Goal: Task Accomplishment & Management: Manage account settings

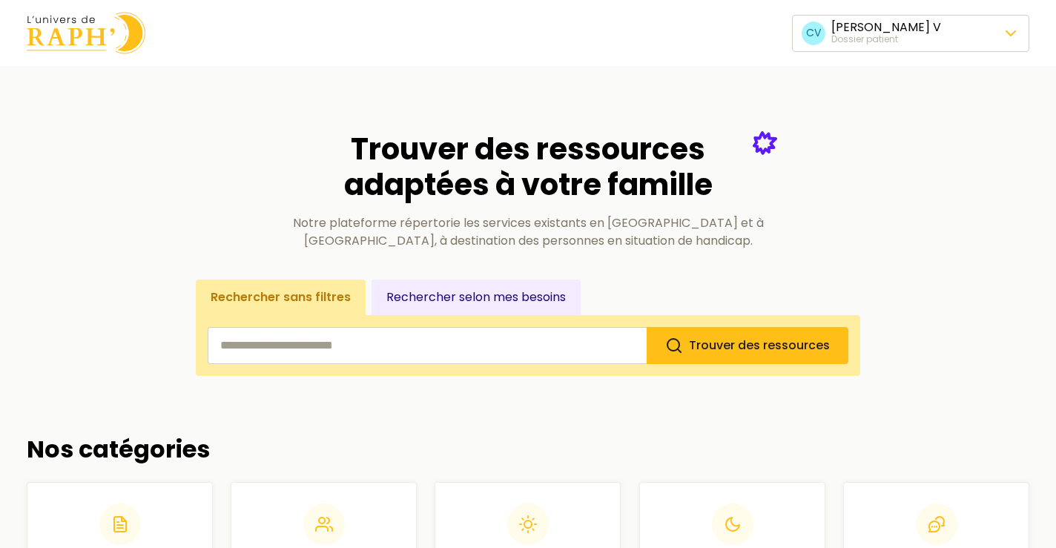
click at [851, 130] on span "Changer de dossier patient" at bounding box center [910, 134] width 166 height 18
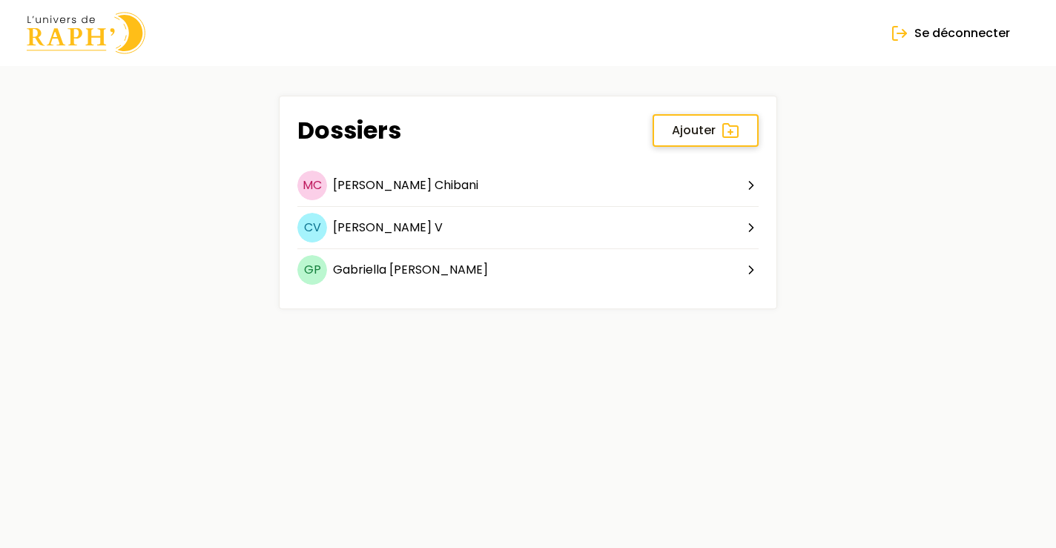
click at [713, 130] on span "Ajouter" at bounding box center [694, 131] width 44 height 18
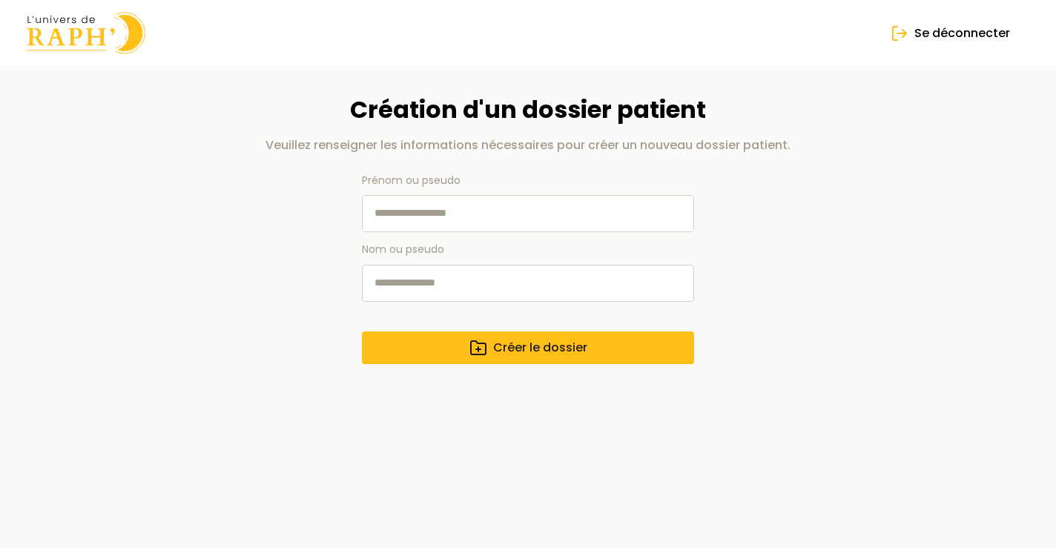
click at [384, 210] on input "Prénom ou pseudo" at bounding box center [528, 213] width 332 height 37
type input "****"
click at [423, 280] on input "Nom ou pseudo" at bounding box center [528, 283] width 332 height 37
type input "*****"
click at [486, 350] on icon "submit" at bounding box center [478, 347] width 15 height 13
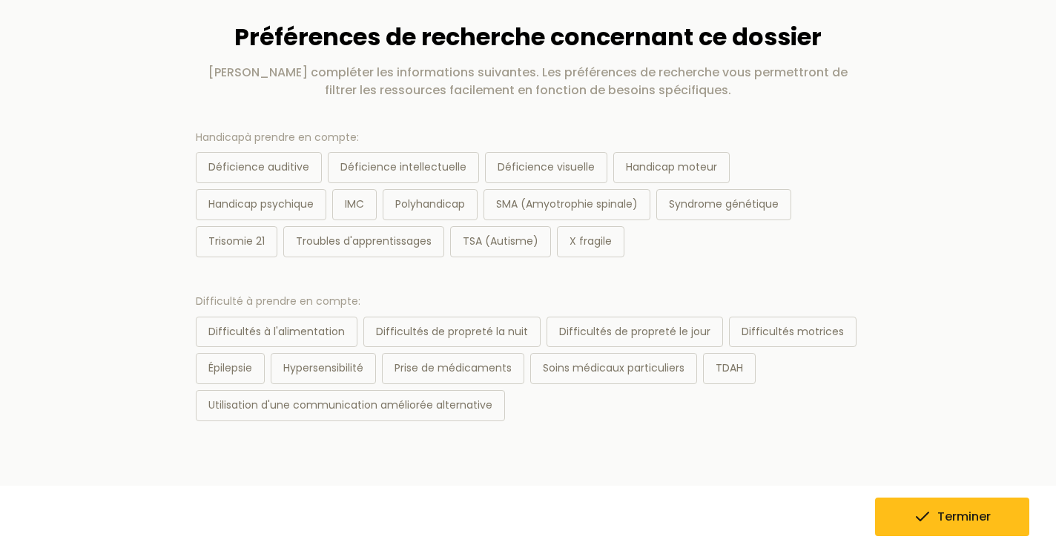
scroll to position [76, 0]
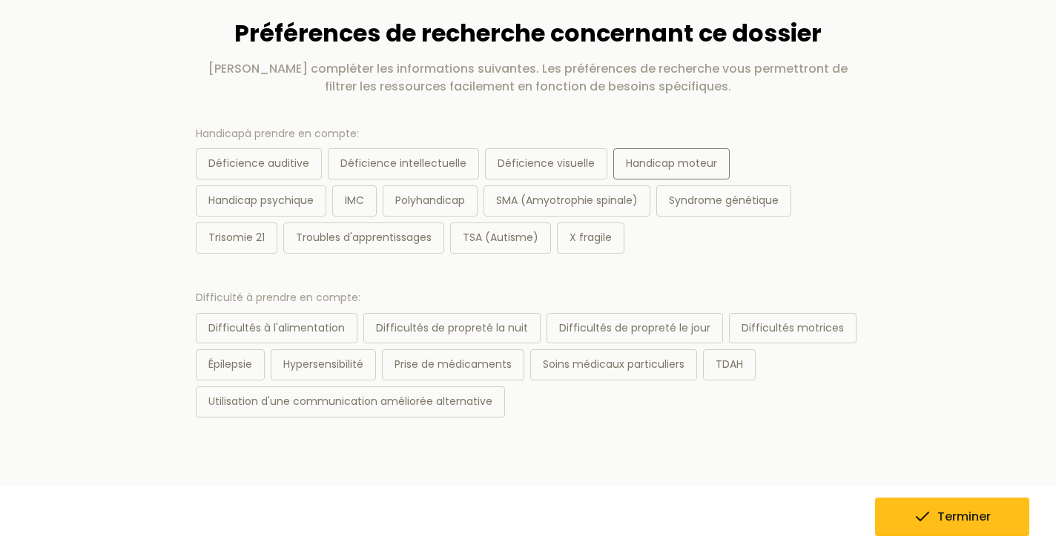
click at [663, 165] on div "Handicap moteur" at bounding box center [671, 163] width 116 height 31
click at [776, 324] on div "Difficultés motrices" at bounding box center [793, 328] width 128 height 31
click at [224, 360] on div "Épilepsie" at bounding box center [230, 364] width 69 height 31
click at [886, 526] on button "Terminer" at bounding box center [952, 517] width 154 height 39
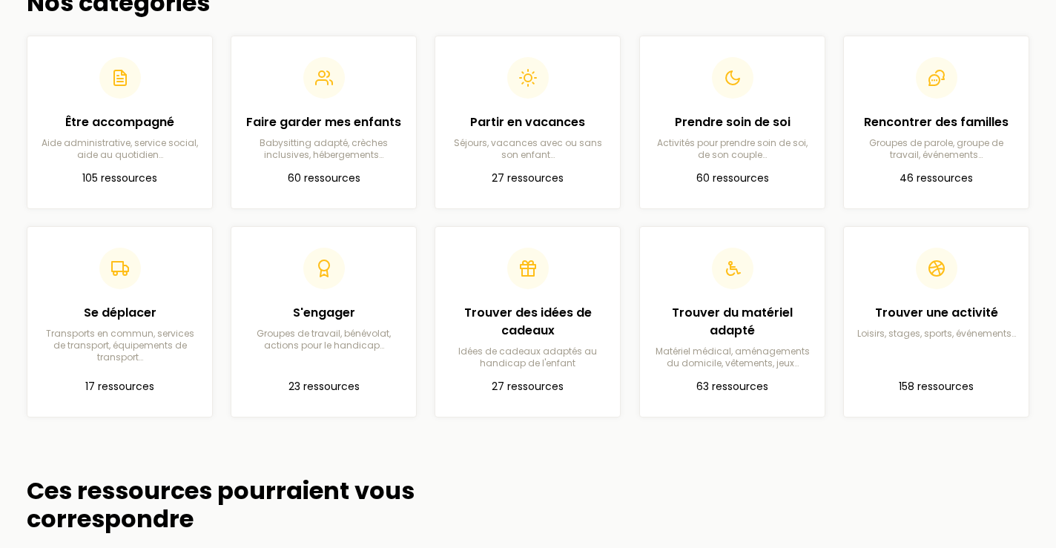
scroll to position [444, 0]
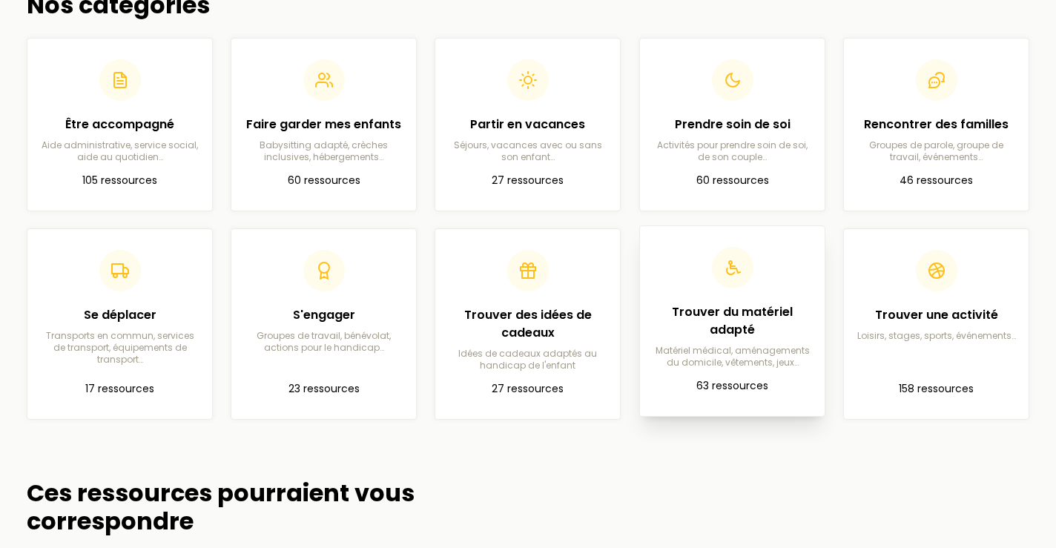
click at [756, 328] on h2 "Trouver du matériel adapté" at bounding box center [732, 321] width 161 height 36
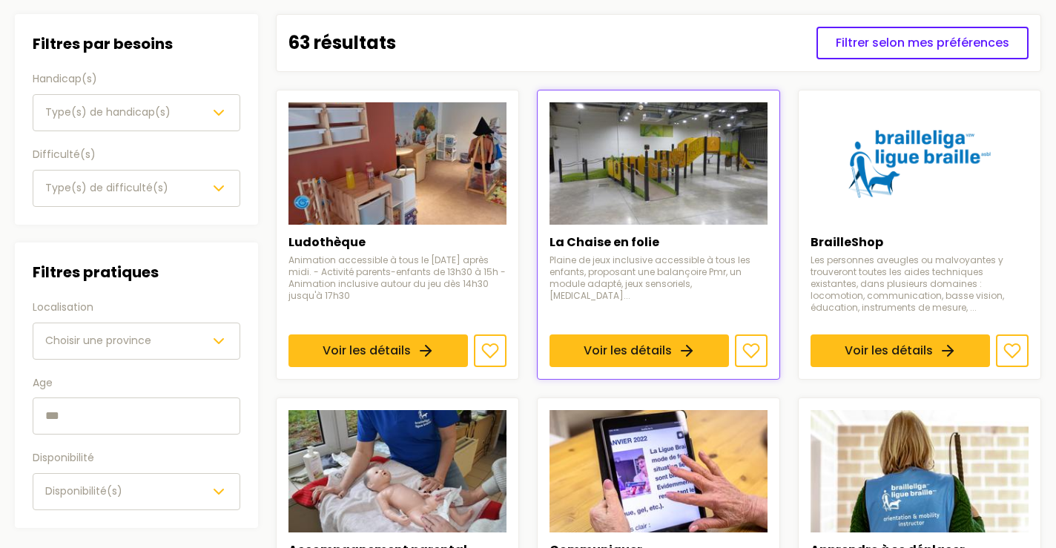
scroll to position [164, 0]
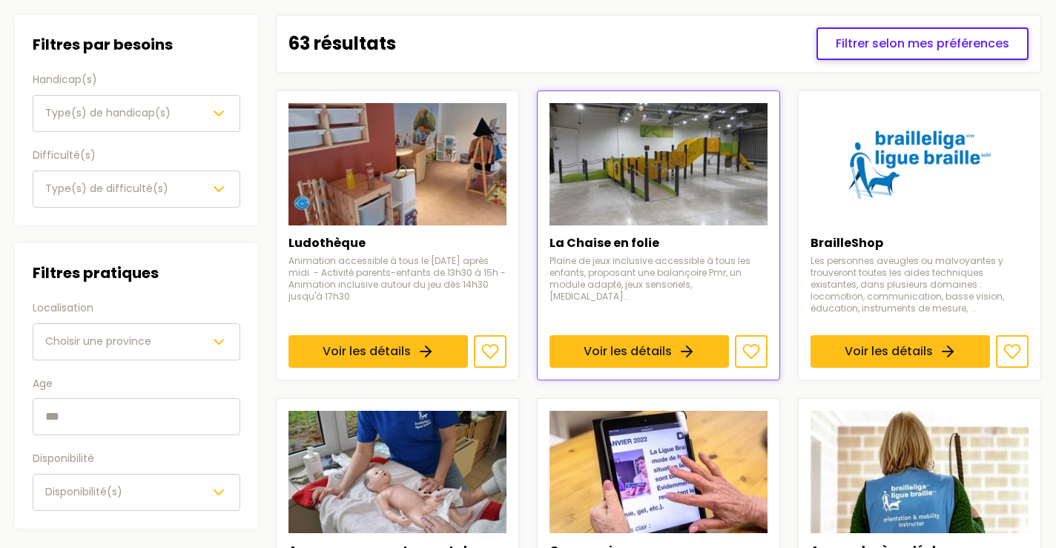
click at [893, 42] on span "Filtrer selon mes préférences" at bounding box center [923, 44] width 174 height 18
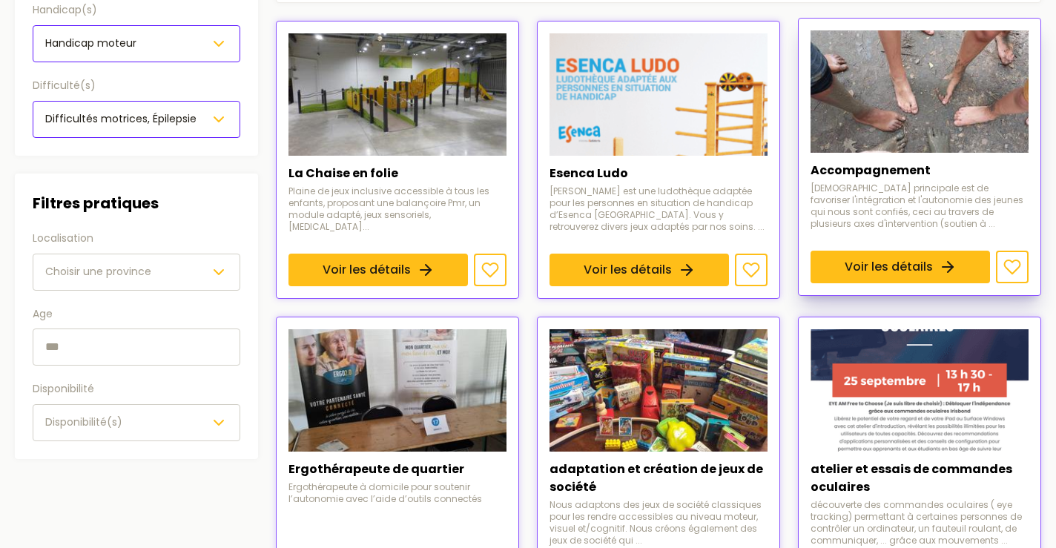
scroll to position [216, 0]
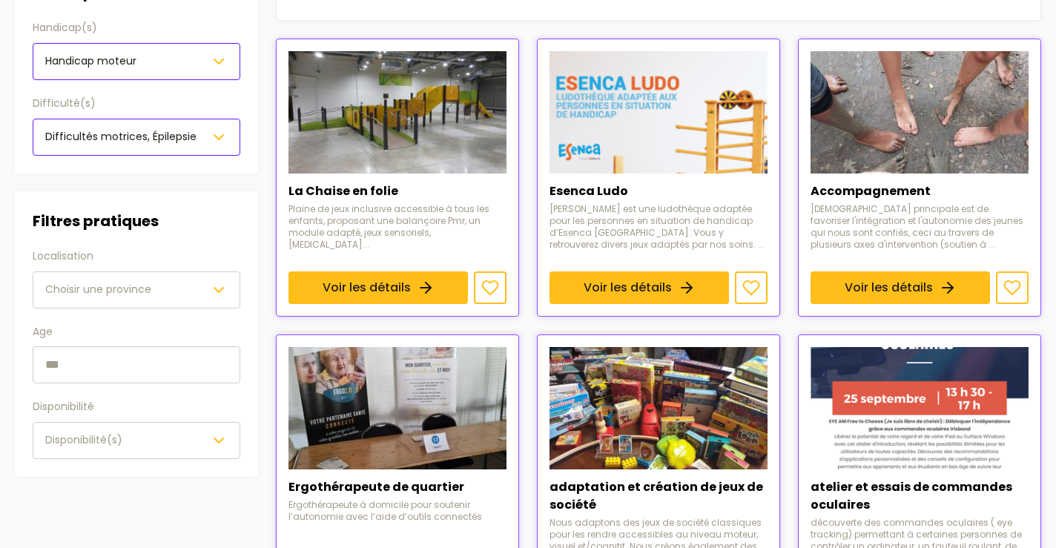
click at [141, 283] on span "Choisir une province" at bounding box center [98, 289] width 106 height 15
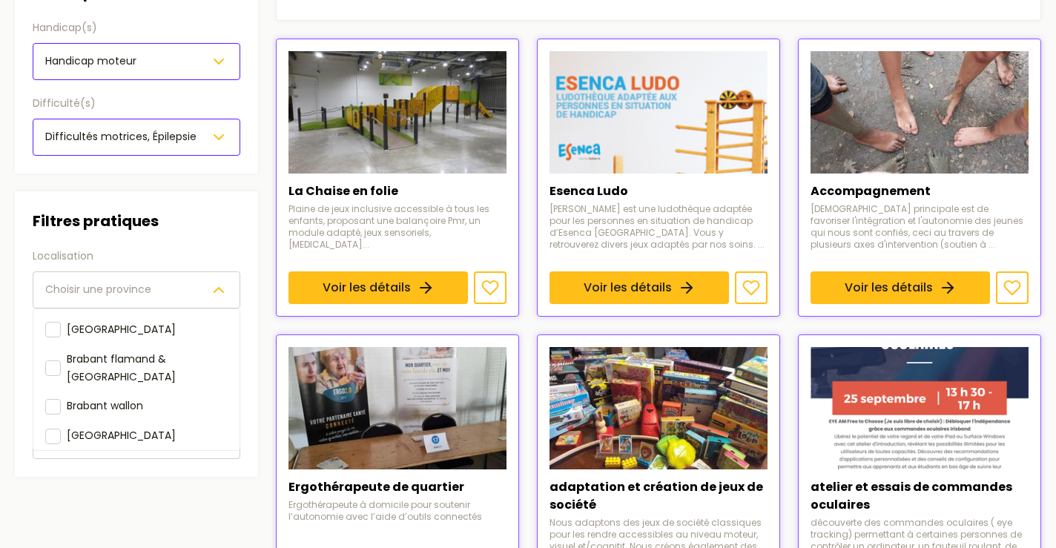
click at [155, 248] on div "Localisation [GEOGRAPHIC_DATA] une province [GEOGRAPHIC_DATA] [GEOGRAPHIC_DATA]…" at bounding box center [137, 278] width 208 height 61
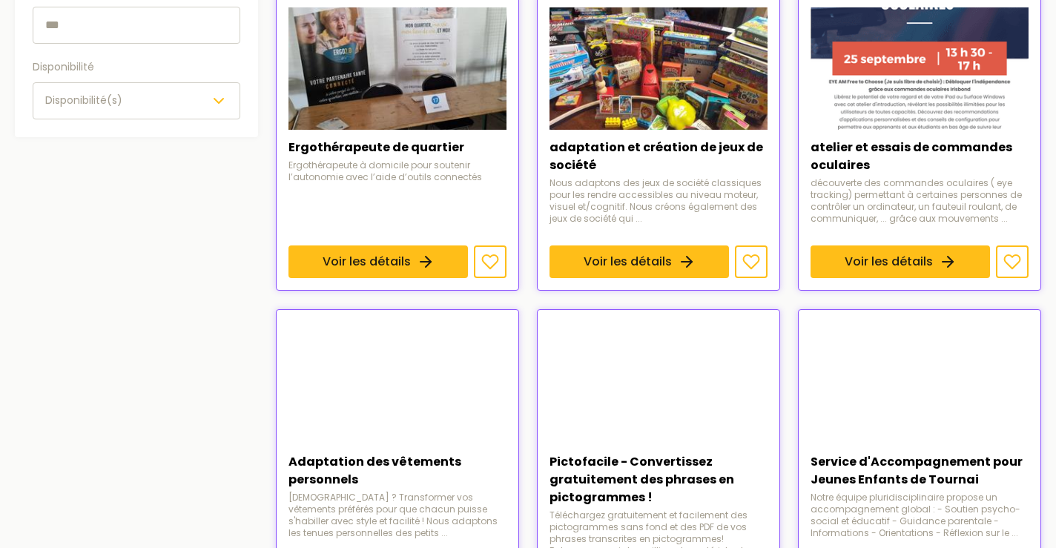
scroll to position [593, 0]
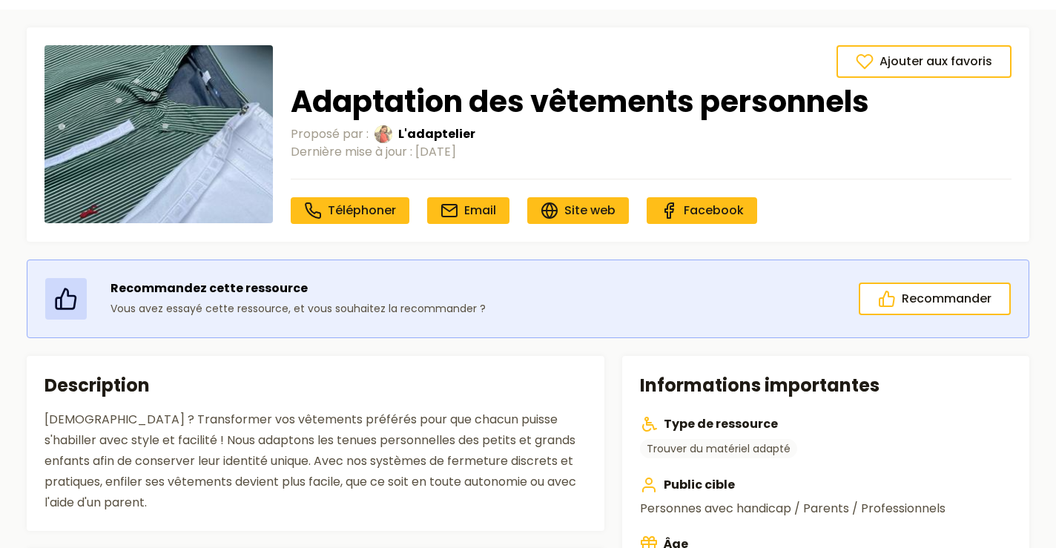
scroll to position [56, 0]
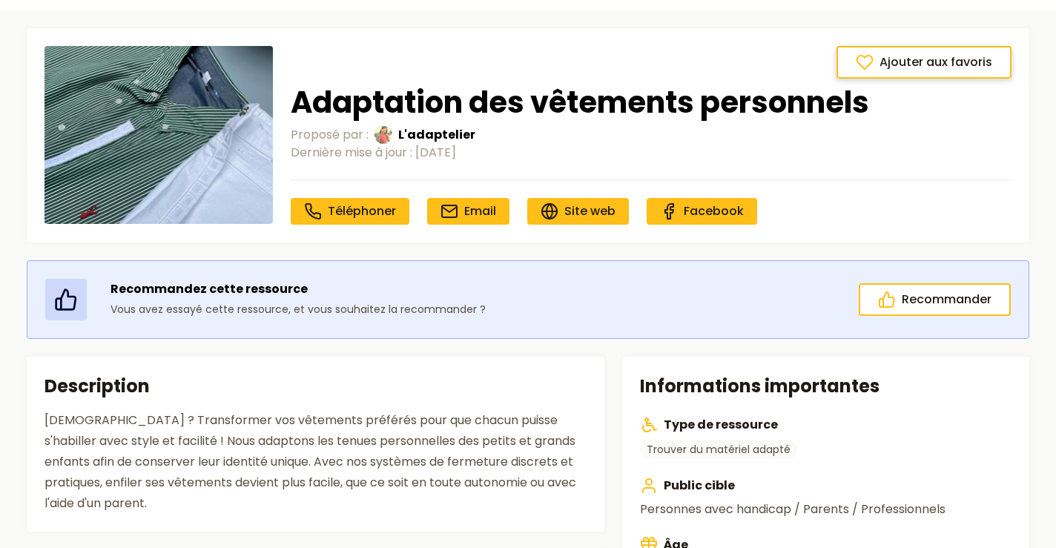
click at [928, 59] on span "Ajouter aux favoris" at bounding box center [935, 62] width 113 height 18
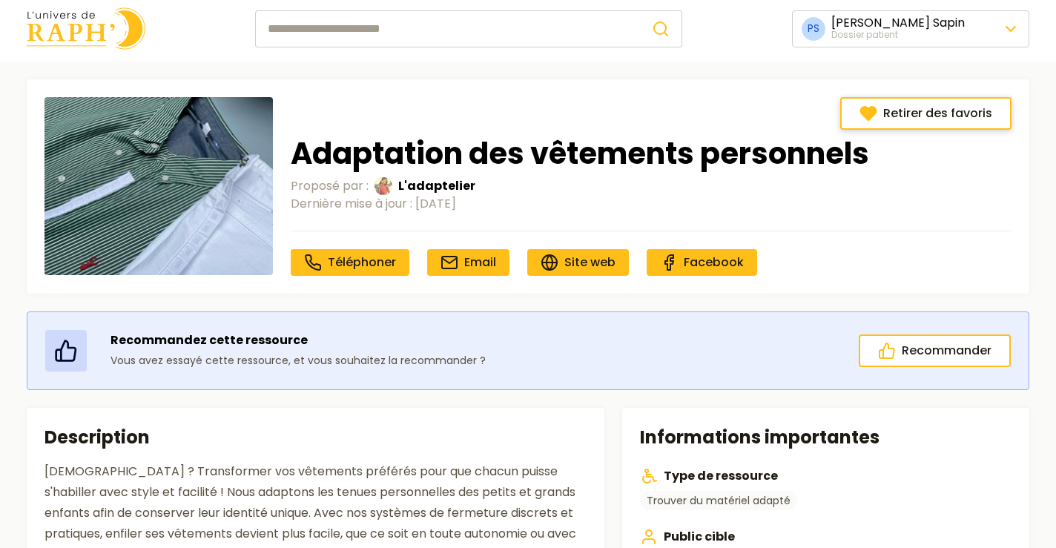
scroll to position [0, 0]
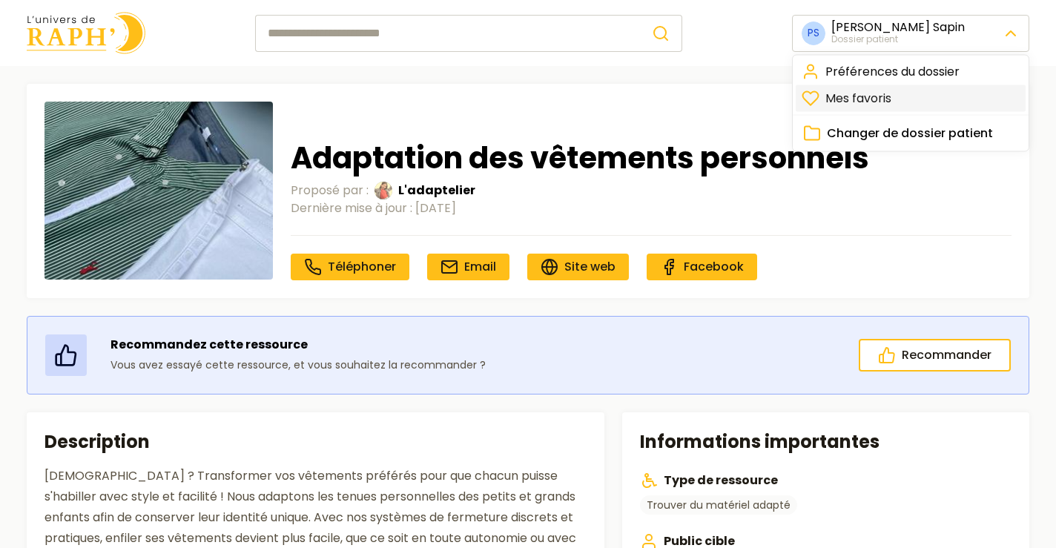
click at [878, 99] on link "Mes favoris" at bounding box center [911, 98] width 230 height 27
